Goal: Check status: Check status

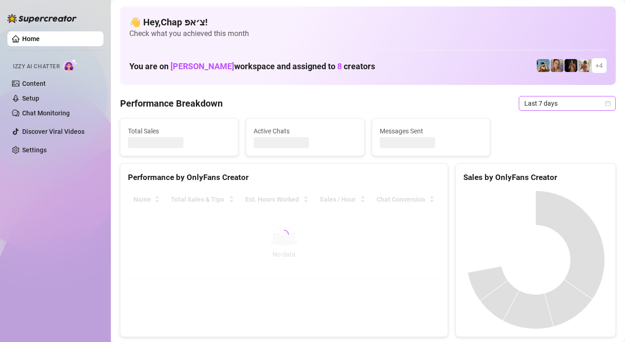
click at [557, 103] on span "Last 7 days" at bounding box center [568, 104] width 86 height 14
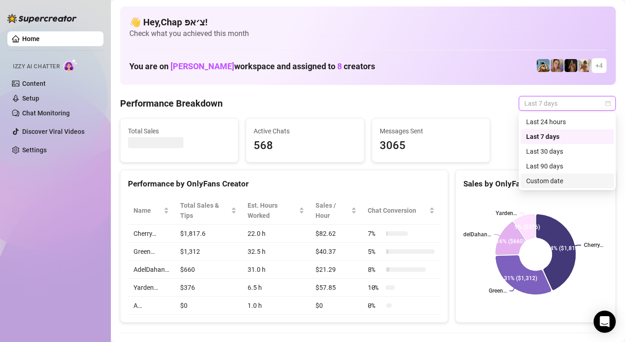
click at [537, 177] on div "Custom date" at bounding box center [567, 181] width 82 height 10
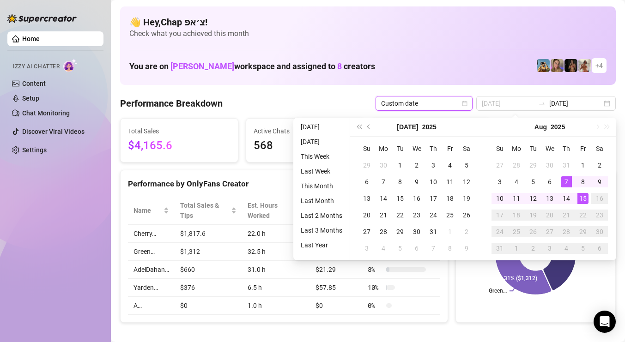
type input "[DATE]"
click at [581, 196] on div "15" at bounding box center [583, 198] width 11 height 11
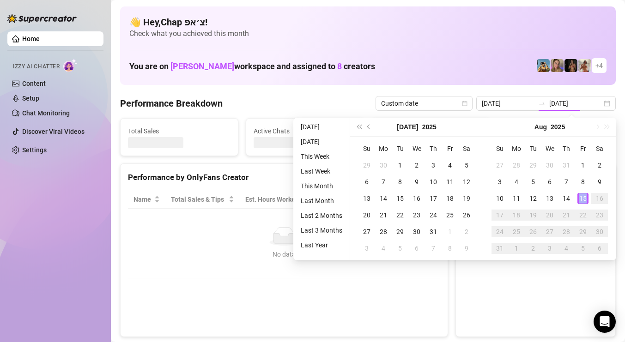
type input "[DATE]"
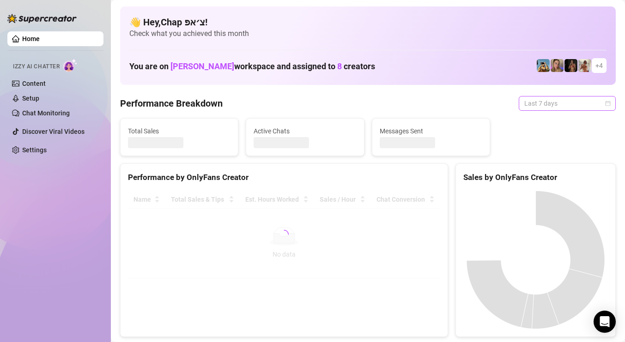
click at [580, 106] on span "Last 7 days" at bounding box center [568, 104] width 86 height 14
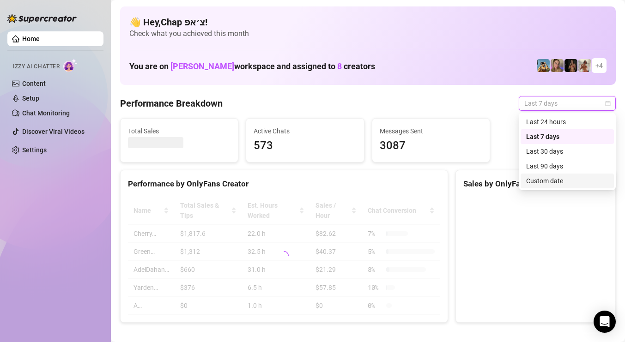
click at [554, 183] on div "Custom date" at bounding box center [567, 181] width 82 height 10
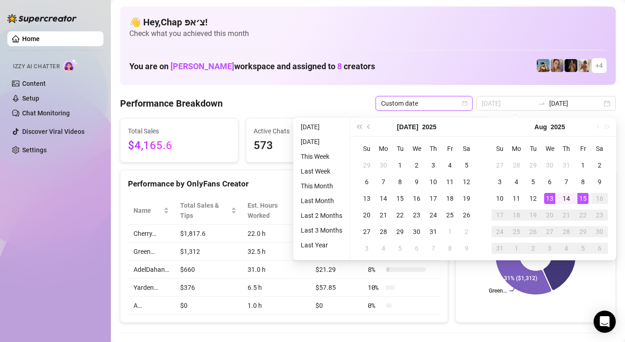
type input "[DATE]"
click at [581, 194] on div "15" at bounding box center [583, 198] width 11 height 11
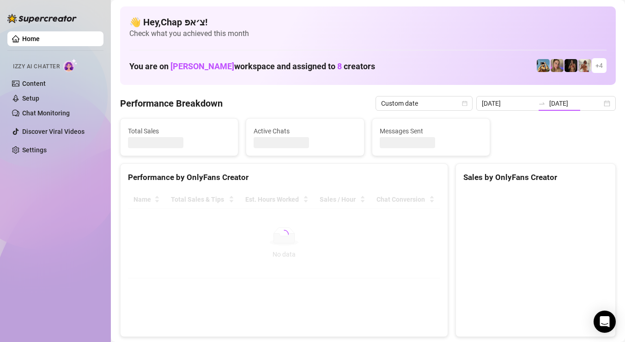
type input "[DATE]"
